Goal: Task Accomplishment & Management: Complete application form

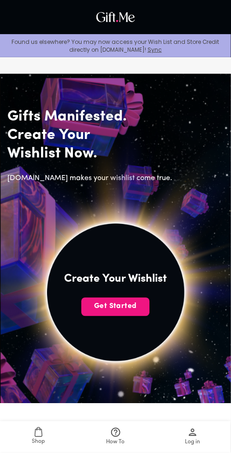
click at [137, 300] on button "Get Started" at bounding box center [116, 307] width 68 height 18
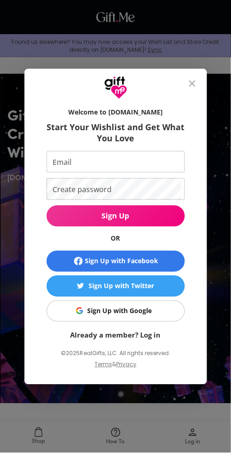
click at [82, 312] on img "button" at bounding box center [79, 310] width 7 height 7
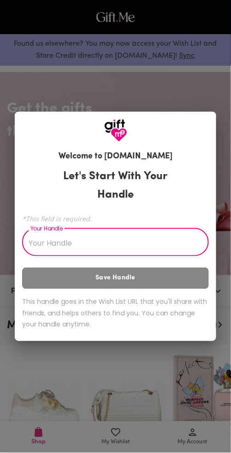
click at [176, 241] on input "Your Handle" at bounding box center [110, 243] width 177 height 26
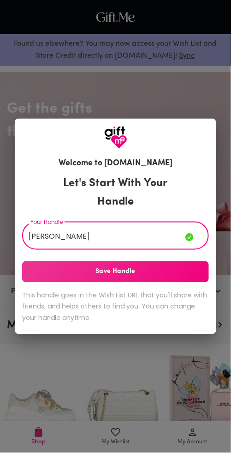
type input "mae ky"
click at [182, 280] on button "Save Handle" at bounding box center [115, 271] width 187 height 21
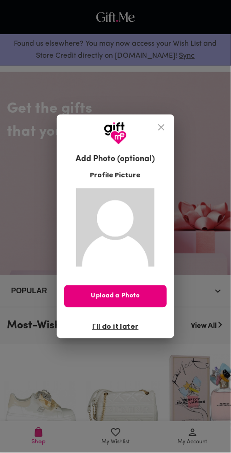
click at [139, 291] on span "Upload a Photo" at bounding box center [115, 296] width 102 height 10
click at [124, 322] on span "I'll do it later" at bounding box center [115, 327] width 46 height 10
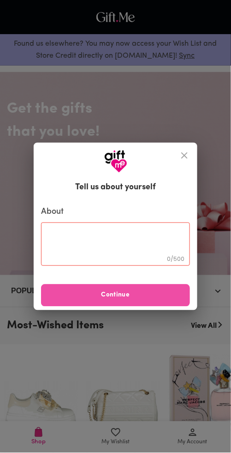
click at [151, 300] on span "Continue" at bounding box center [115, 295] width 149 height 10
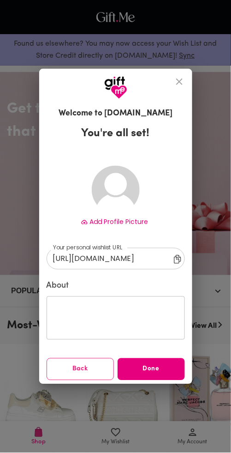
click at [111, 218] on span "Add Profile Picture" at bounding box center [119, 221] width 59 height 9
click at [118, 221] on span "Add Profile Picture" at bounding box center [119, 221] width 59 height 9
click at [116, 220] on span "Add Profile Picture" at bounding box center [119, 221] width 59 height 9
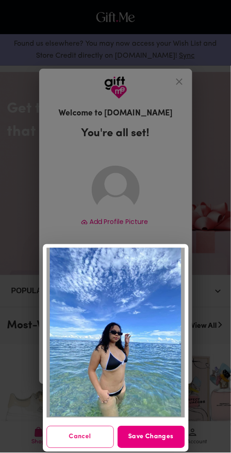
click at [164, 437] on span "Save Changes" at bounding box center [151, 437] width 67 height 10
click at [159, 437] on span "Save Changes" at bounding box center [151, 437] width 67 height 10
click at [99, 438] on span "Cancel" at bounding box center [80, 437] width 66 height 10
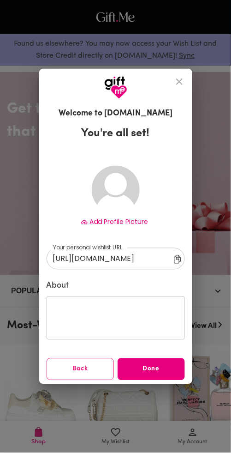
click at [170, 366] on span "Done" at bounding box center [151, 369] width 67 height 10
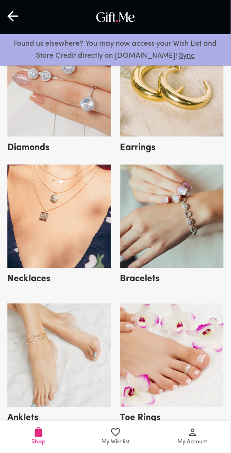
scroll to position [1285, 0]
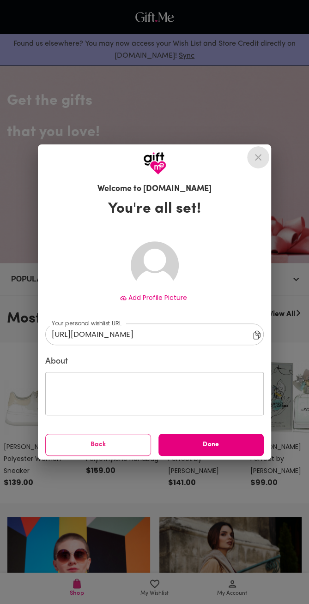
click at [231, 161] on button "close" at bounding box center [258, 157] width 22 height 22
